Goal: Check status: Check status

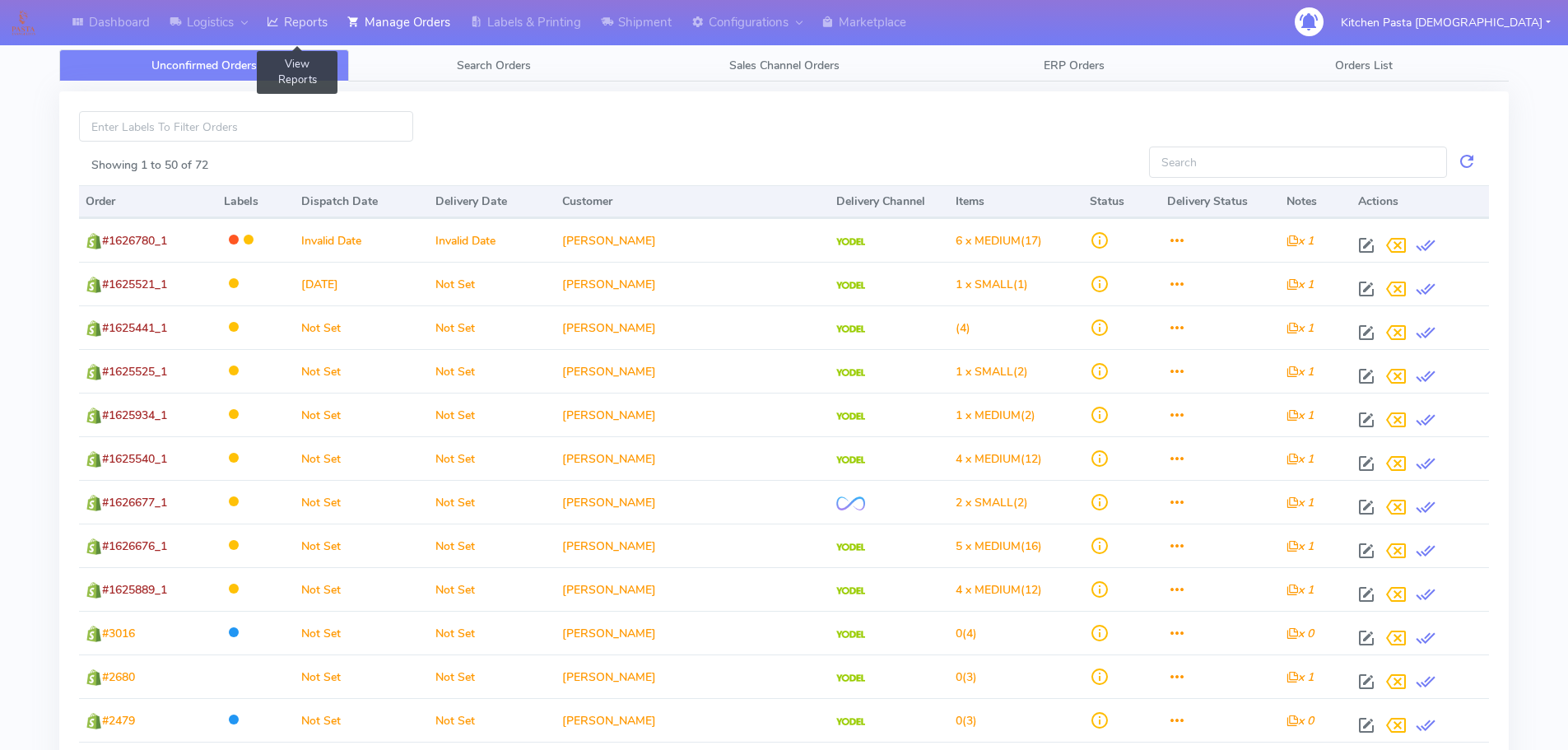
click at [328, 23] on link "Reports" at bounding box center [297, 23] width 80 height 45
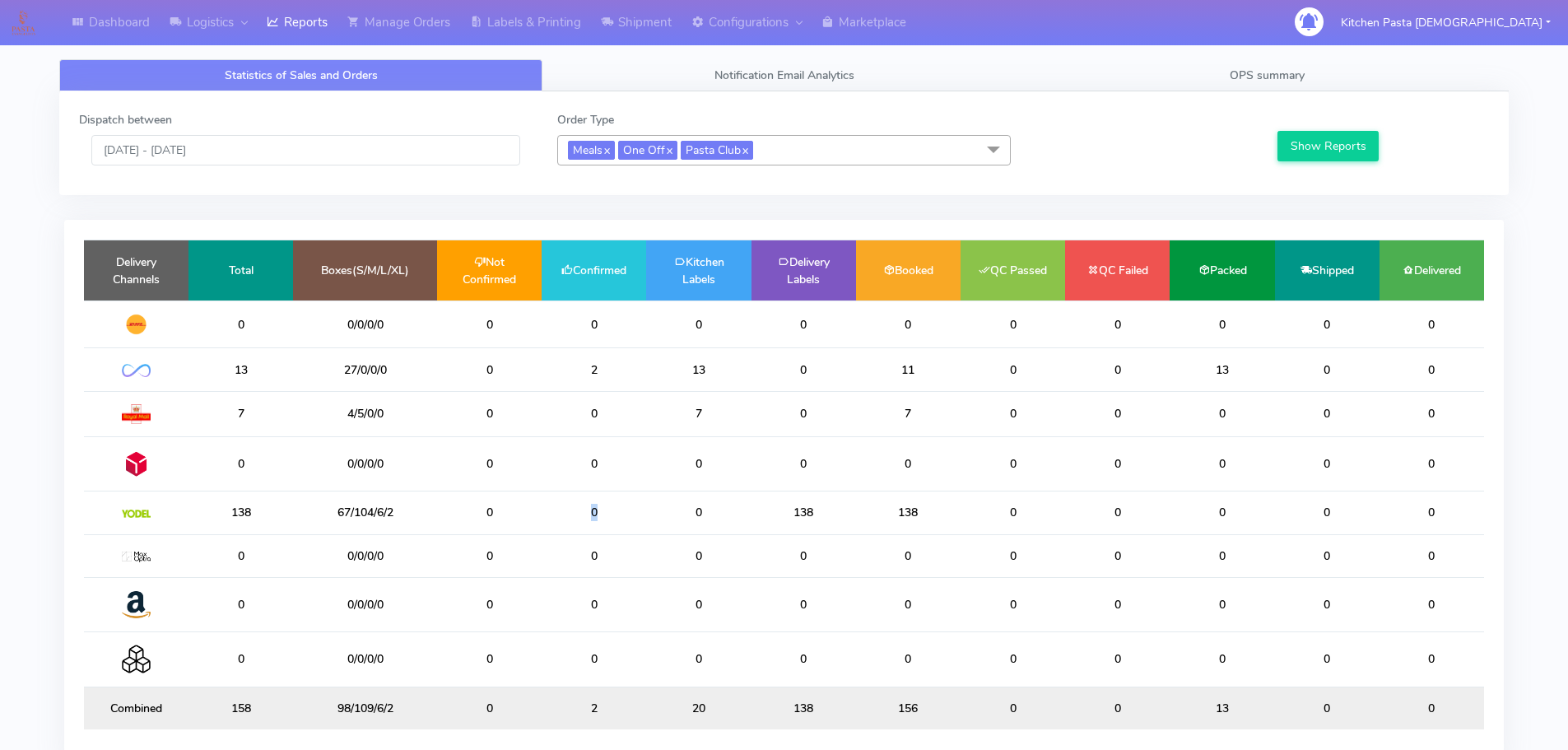
drag, startPoint x: 595, startPoint y: 516, endPoint x: 519, endPoint y: 509, distance: 76.3
click at [519, 509] on tr "138 67/104/6/2 0 0 0 138 138 0 0 0 0 0" at bounding box center [784, 513] width 1401 height 43
click at [290, 146] on input "[DATE] - [DATE]" at bounding box center [306, 150] width 429 height 30
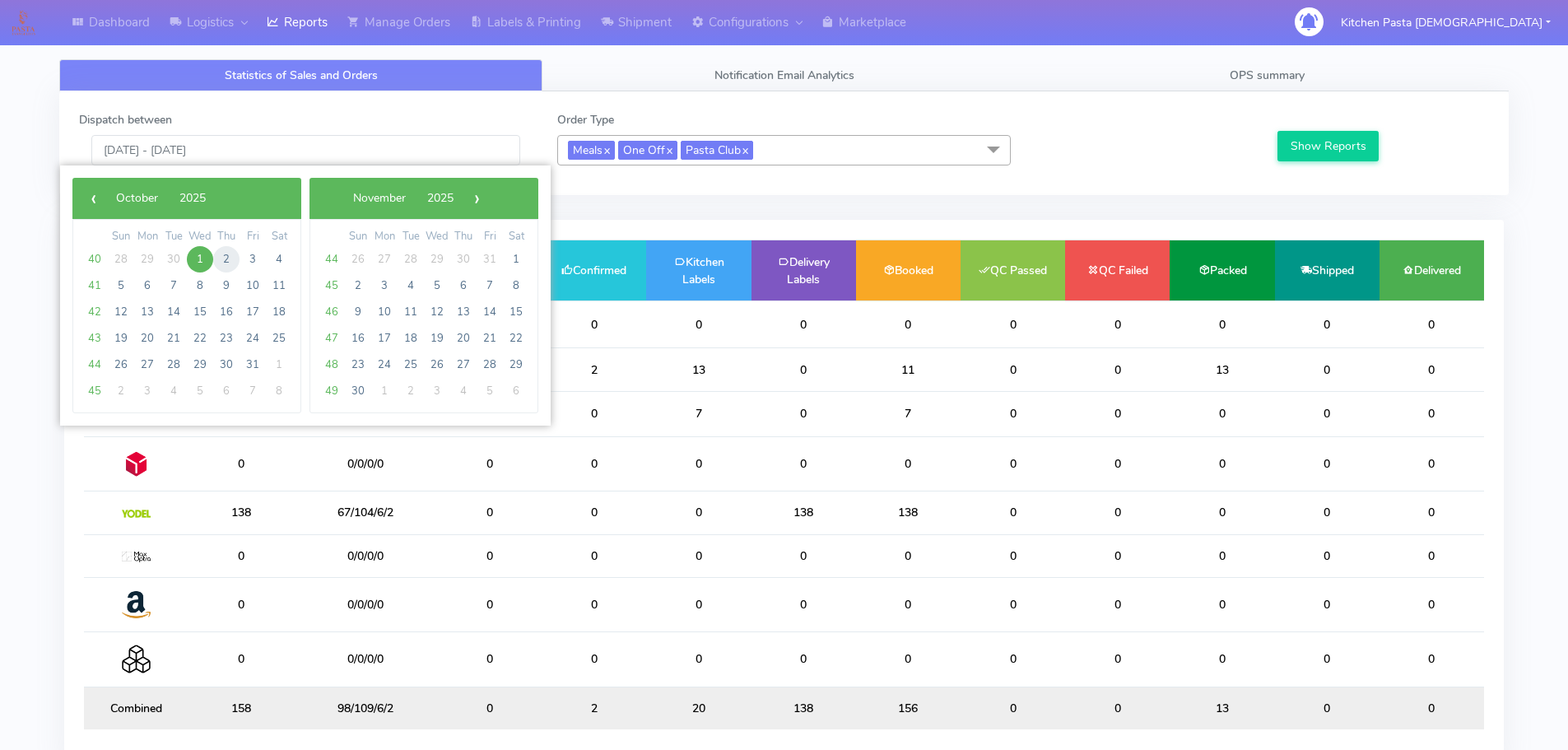
click at [231, 261] on span "2" at bounding box center [226, 258] width 26 height 26
type input "[DATE] - [DATE]"
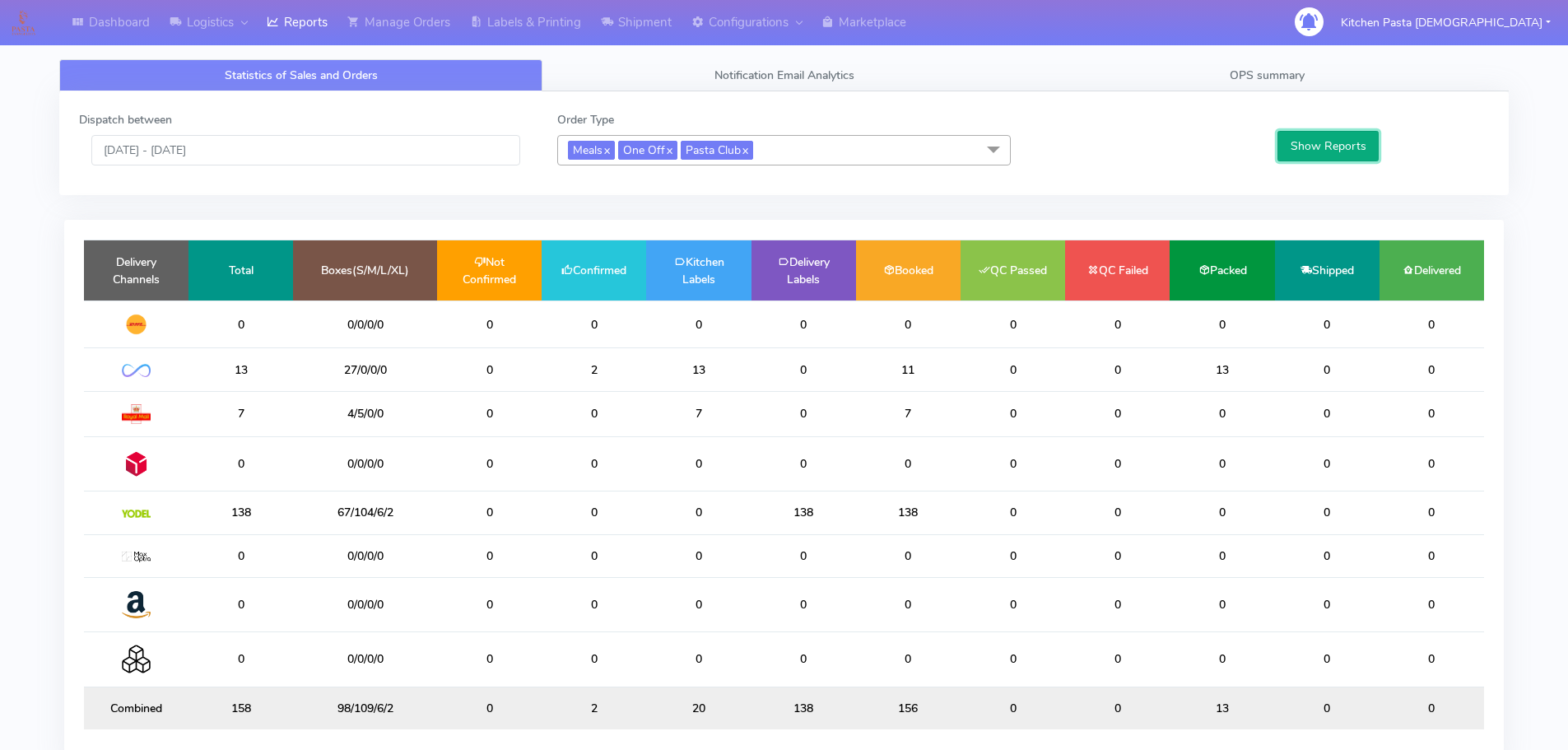
click at [1325, 154] on button "Show Reports" at bounding box center [1328, 146] width 101 height 30
